Goal: Navigation & Orientation: Understand site structure

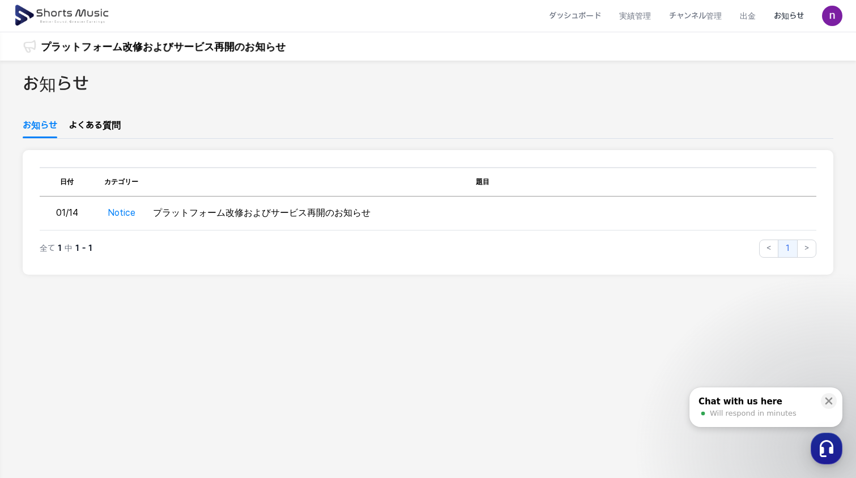
click at [69, 14] on img at bounding box center [63, 16] width 98 height 32
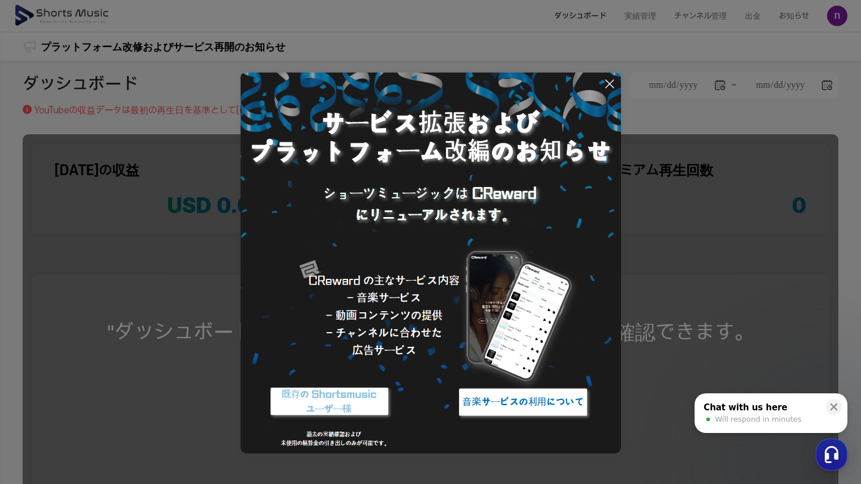
click at [744, 244] on button at bounding box center [430, 242] width 861 height 484
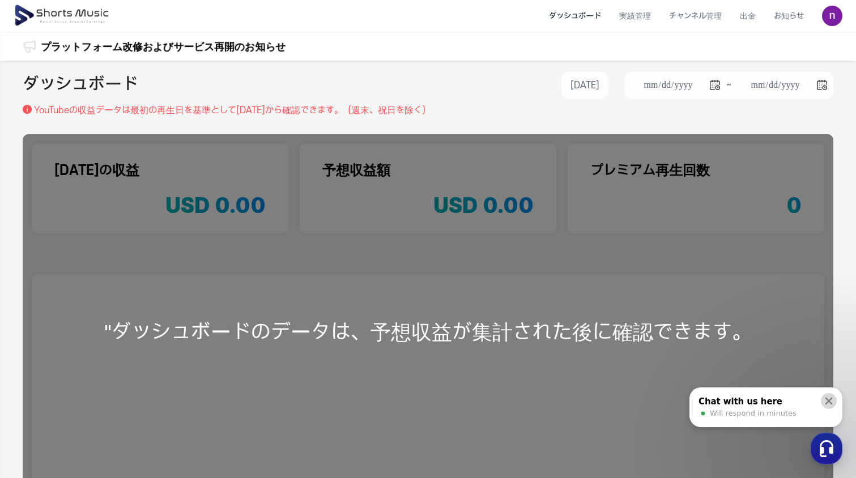
click at [825, 401] on icon at bounding box center [828, 400] width 11 height 11
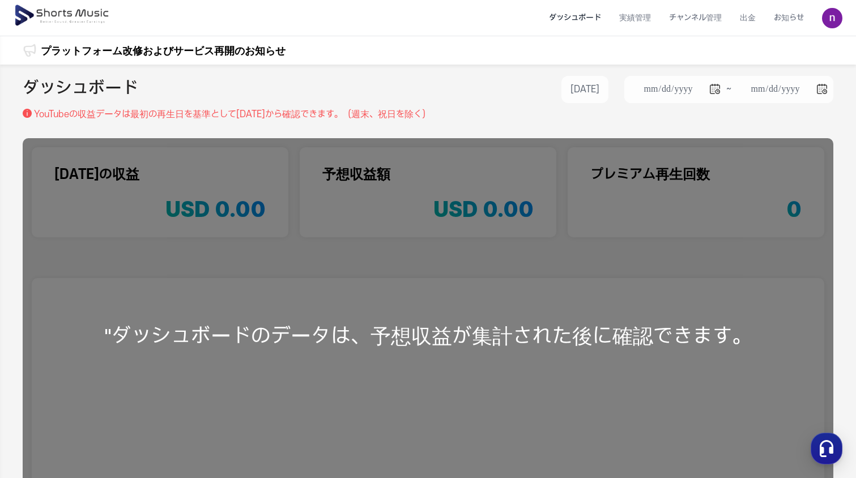
click at [69, 10] on img at bounding box center [63, 16] width 98 height 32
click at [730, 51] on div "プラットフォーム改修およびサービス再開のお知らせ プラットフォーム改修およびサービス再開のお知らせ" at bounding box center [428, 50] width 856 height 28
click at [637, 19] on li "実績管理" at bounding box center [635, 18] width 50 height 30
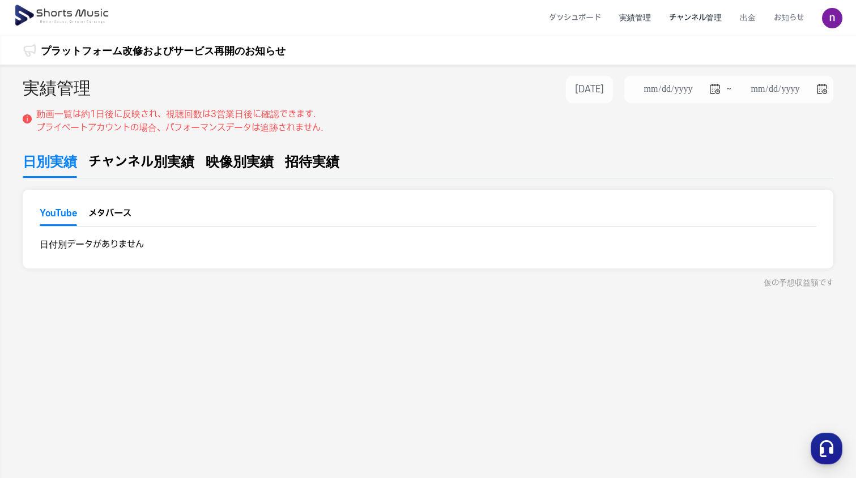
click at [694, 16] on li "チャンネル管理" at bounding box center [695, 18] width 71 height 30
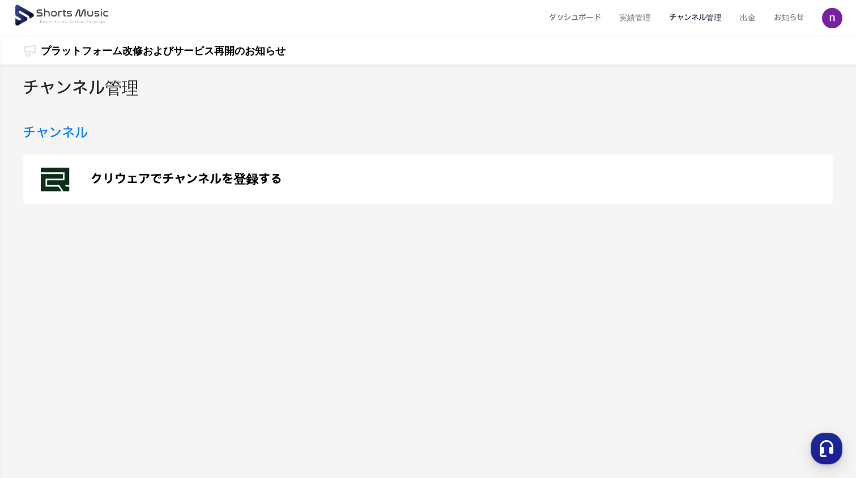
click at [523, 30] on div "ダッシュボード 実績管理 チャンネル管理 出金 お知らせ" at bounding box center [413, 18] width 799 height 36
click at [567, 16] on li "ダッシュボード" at bounding box center [575, 18] width 70 height 30
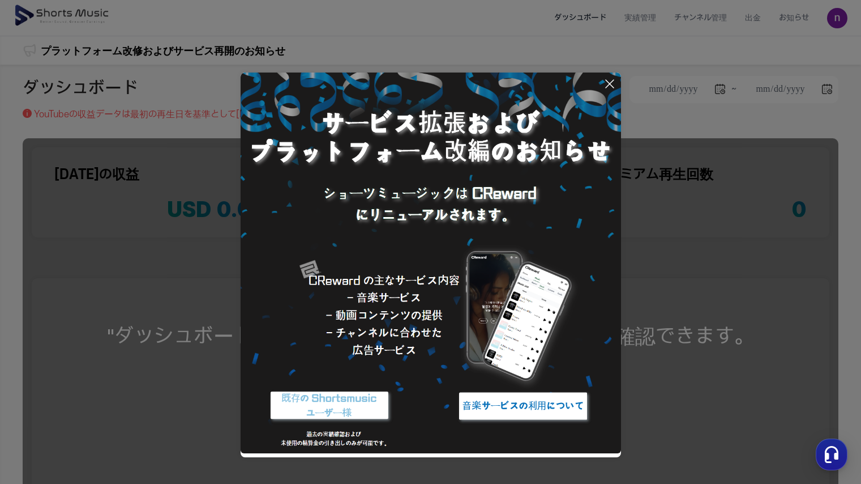
click at [499, 408] on img at bounding box center [523, 406] width 142 height 42
